Goal: Information Seeking & Learning: Find contact information

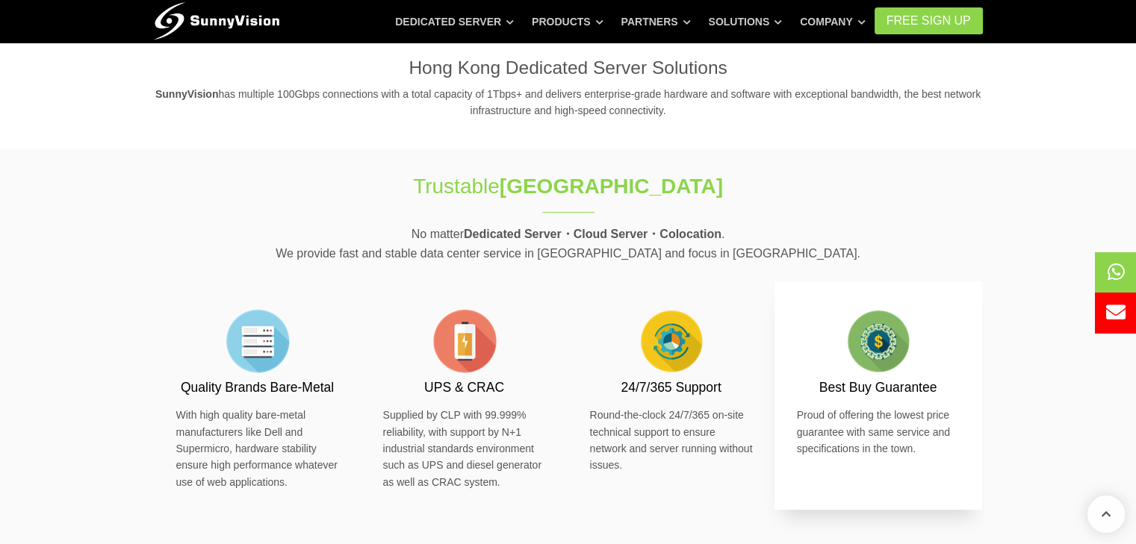
scroll to position [747, 0]
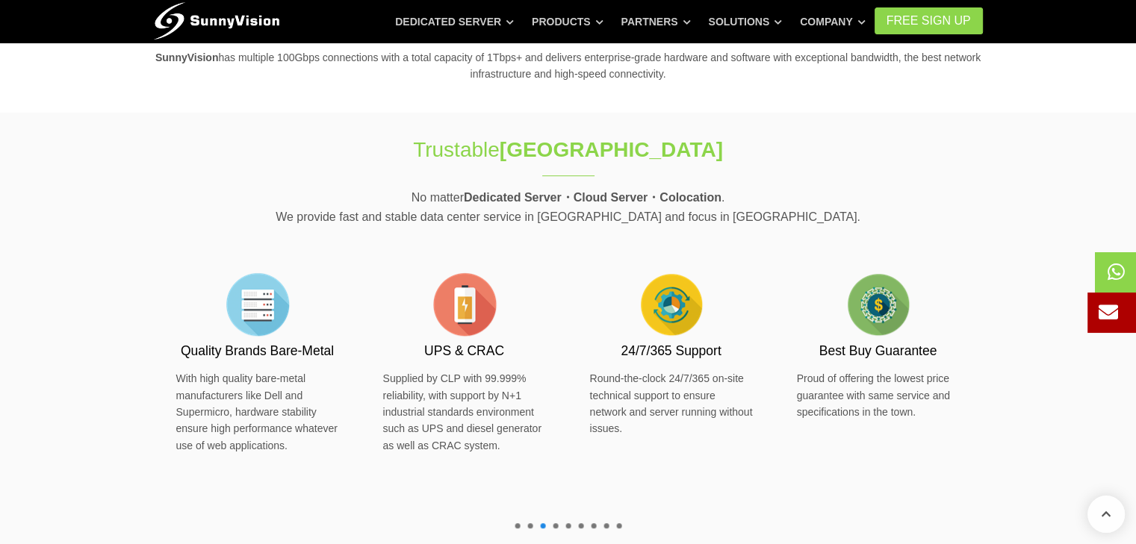
click at [1116, 308] on icon at bounding box center [1108, 311] width 19 height 19
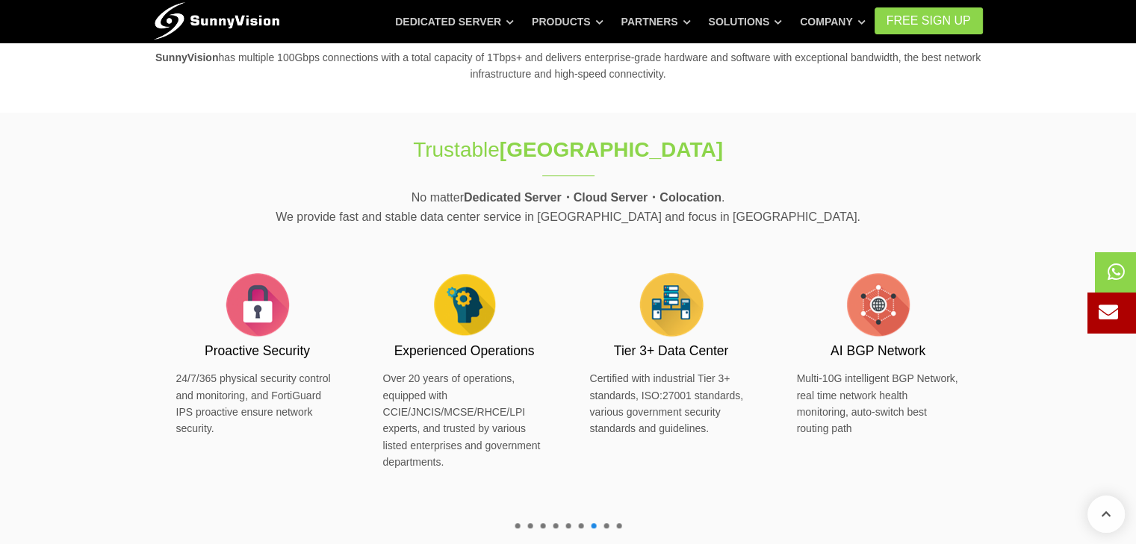
drag, startPoint x: 1116, startPoint y: 313, endPoint x: 686, endPoint y: 222, distance: 439.0
click at [686, 222] on p "No matter Dedicated Server・Cloud Server・Colocation . We provide fast and stable…" at bounding box center [568, 207] width 829 height 38
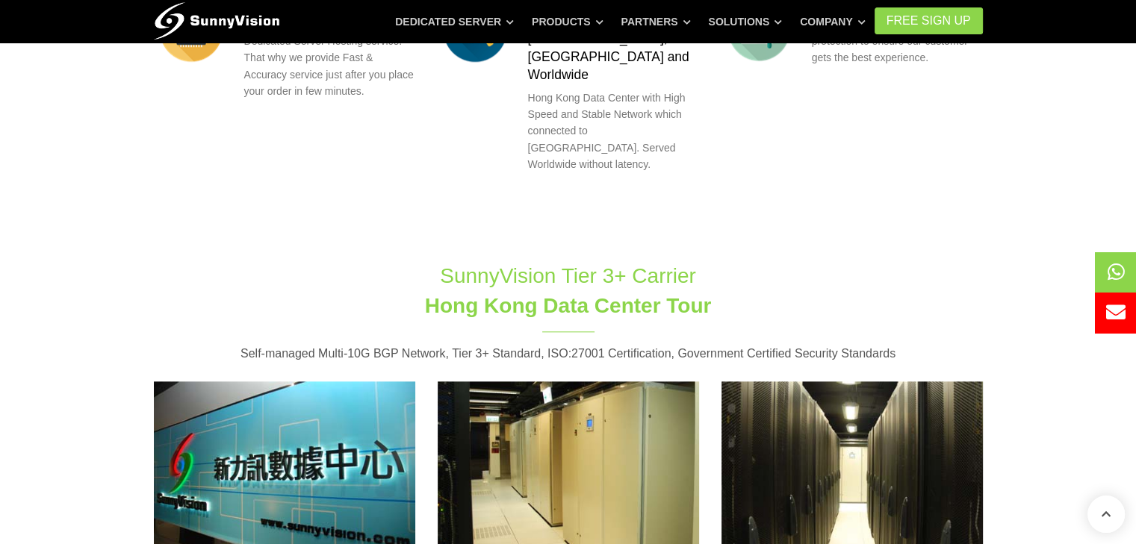
scroll to position [1569, 0]
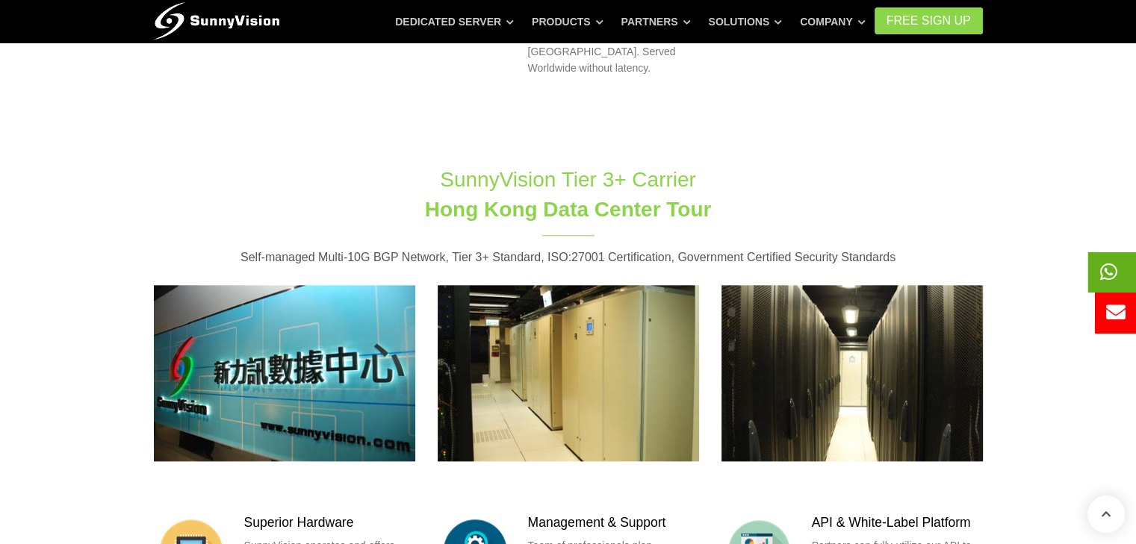
click at [1125, 275] on span at bounding box center [1135, 272] width 94 height 40
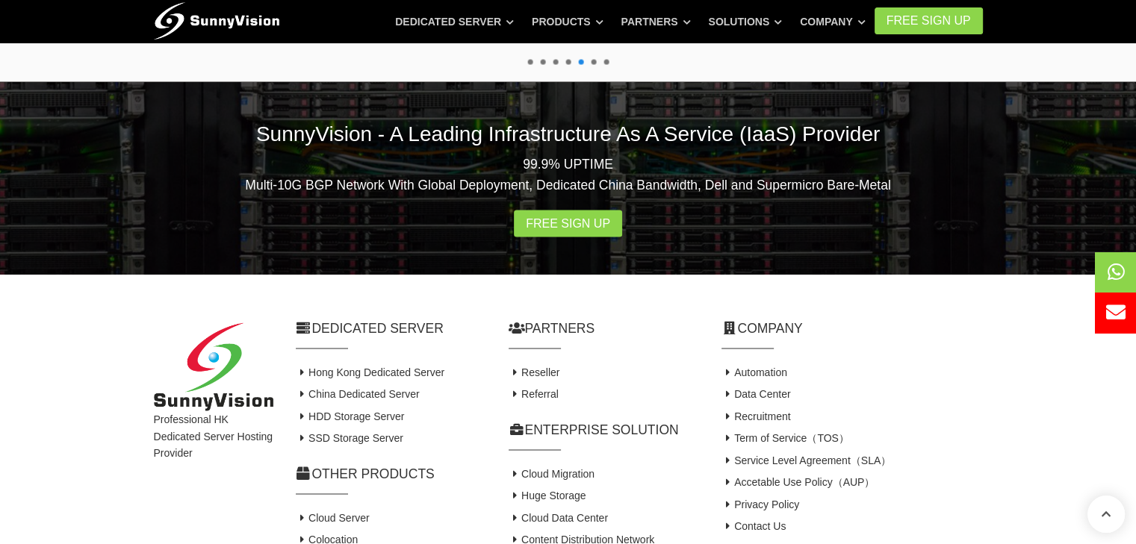
scroll to position [2946, 0]
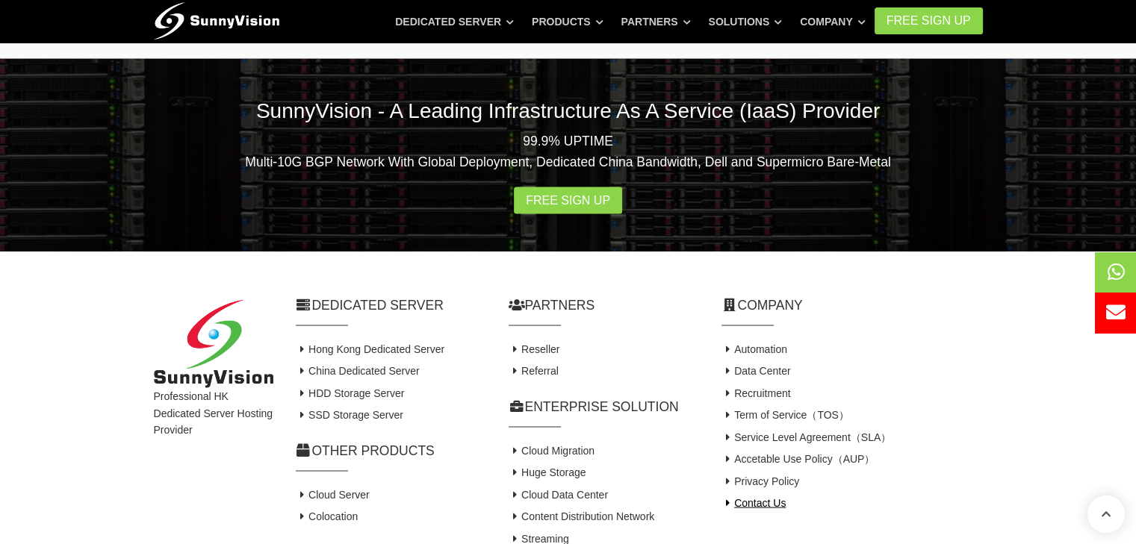
click at [766, 497] on link "Contact Us" at bounding box center [754, 503] width 65 height 12
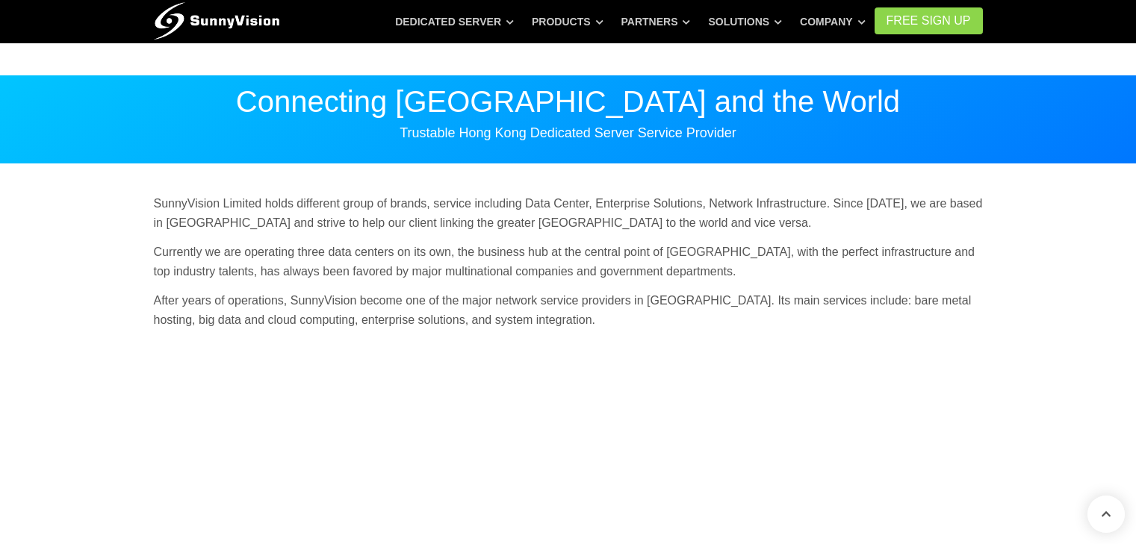
scroll to position [523, 0]
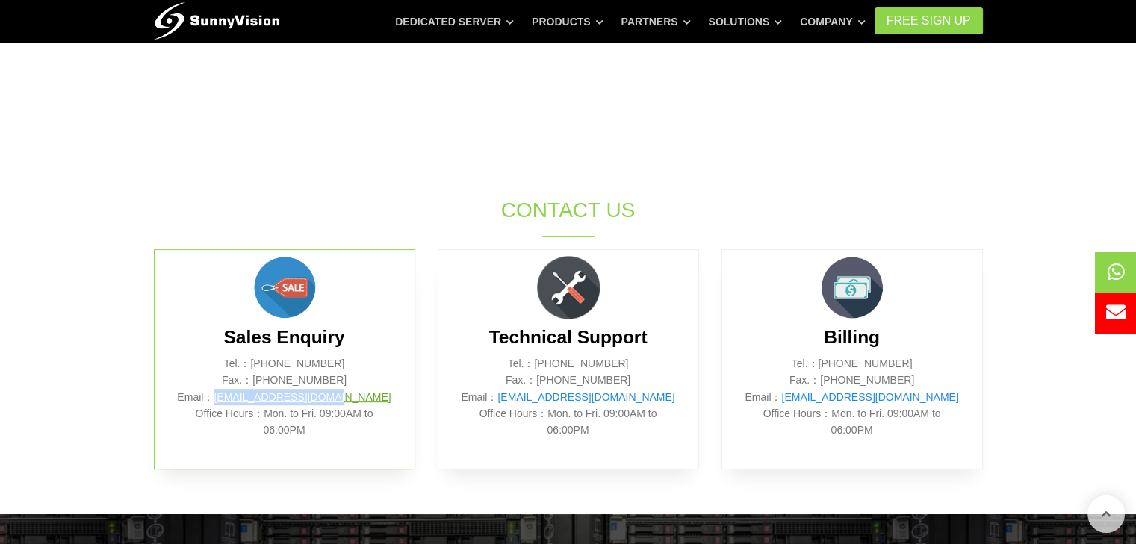
drag, startPoint x: 367, startPoint y: 400, endPoint x: 246, endPoint y: 395, distance: 121.1
click at [246, 395] on p "Tel.：[PHONE_NUMBER] Fax.：[PHONE_NUMBER] Email： [EMAIL_ADDRESS][DOMAIN_NAME] Off…" at bounding box center [284, 398] width 215 height 84
copy link "[EMAIL_ADDRESS][DOMAIN_NAME]"
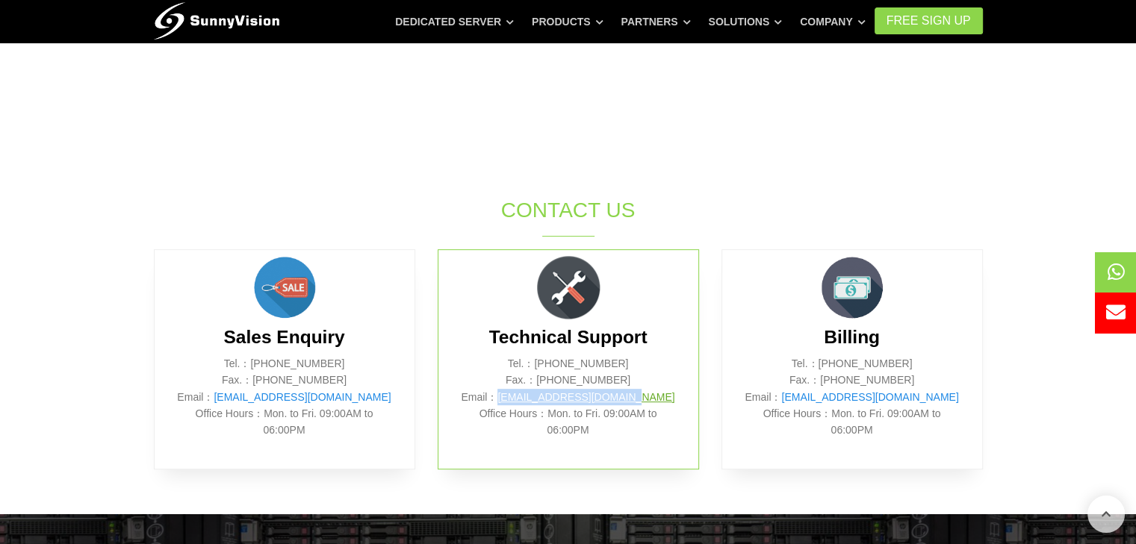
drag, startPoint x: 663, startPoint y: 400, endPoint x: 525, endPoint y: 392, distance: 138.4
click at [525, 392] on p "Tel.：[PHONE_NUMBER] Fax.：[PHONE_NUMBER] Email： [EMAIL_ADDRESS][DOMAIN_NAME] Off…" at bounding box center [568, 398] width 215 height 84
copy link "[EMAIL_ADDRESS][DOMAIN_NAME]"
